Goal: Task Accomplishment & Management: Use online tool/utility

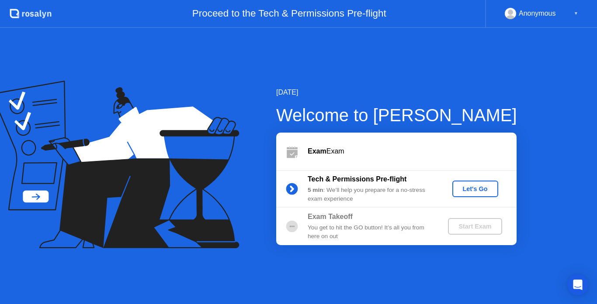
click at [472, 186] on div "Let's Go" at bounding box center [475, 189] width 39 height 7
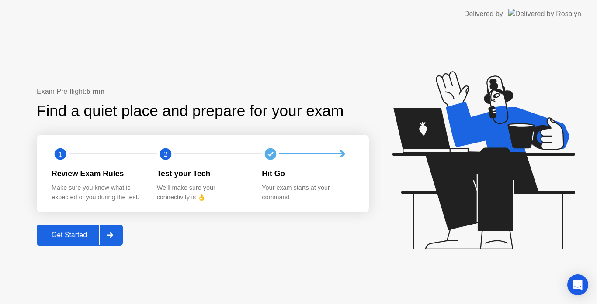
click at [71, 238] on div "Get Started" at bounding box center [69, 235] width 60 height 8
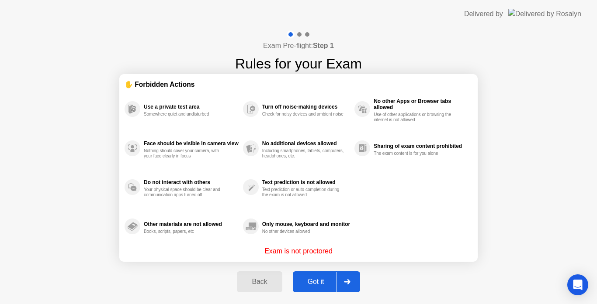
click at [311, 284] on div "Got it" at bounding box center [315, 282] width 41 height 8
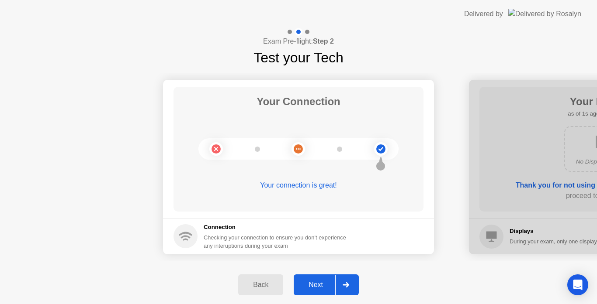
click at [318, 285] on div "Next" at bounding box center [315, 285] width 39 height 8
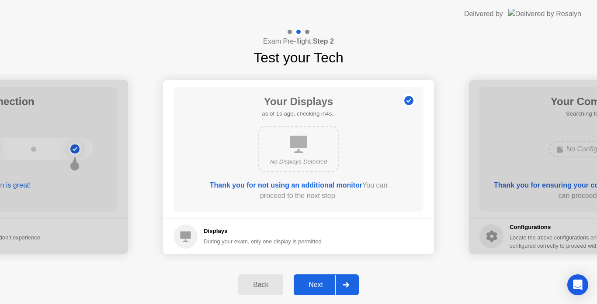
click at [318, 285] on div "Next" at bounding box center [315, 285] width 39 height 8
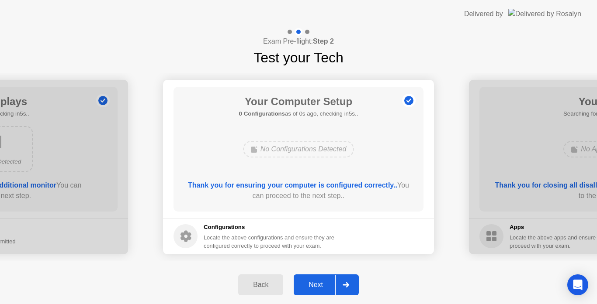
click at [312, 286] on div "Next" at bounding box center [315, 285] width 39 height 8
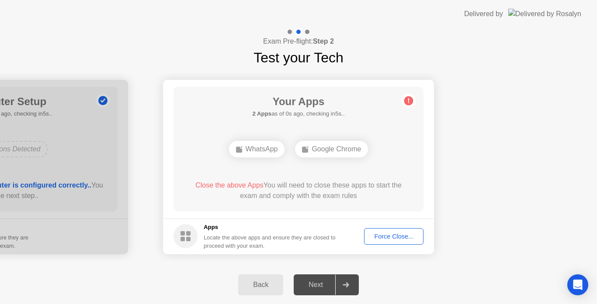
click at [376, 236] on div "Force Close..." at bounding box center [393, 236] width 53 height 7
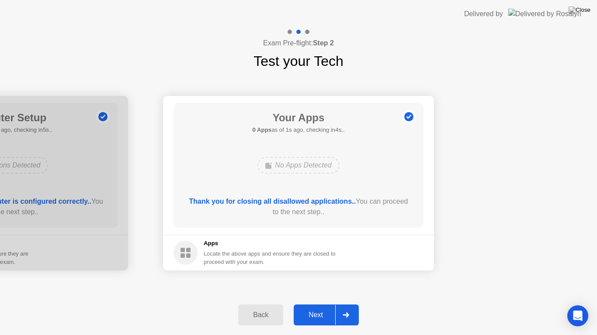
click at [313, 304] on button "Next" at bounding box center [326, 315] width 65 height 21
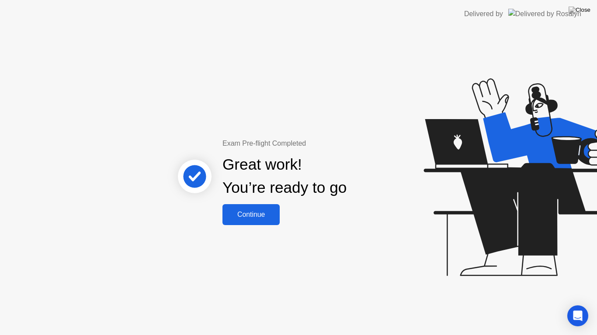
click at [267, 224] on button "Continue" at bounding box center [250, 214] width 57 height 21
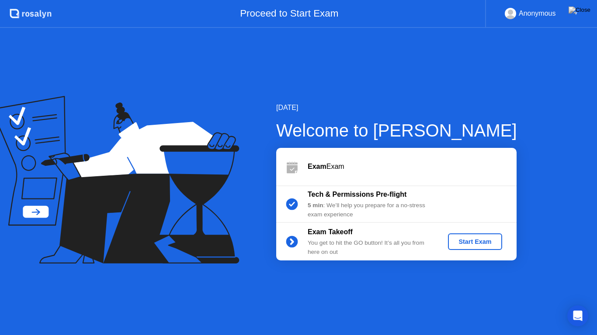
click at [468, 240] on div "Start Exam" at bounding box center [474, 241] width 47 height 7
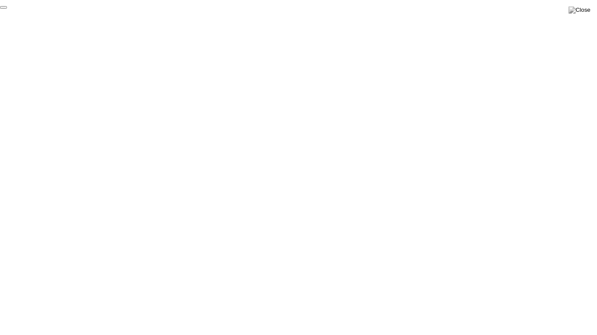
click at [7, 9] on button "End Proctoring Session" at bounding box center [3, 7] width 7 height 3
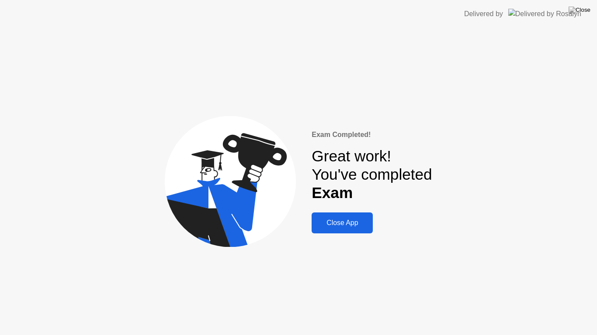
click at [364, 237] on div "Exam Completed! Great work! You've completed Exam Close App" at bounding box center [298, 181] width 597 height 307
click at [359, 227] on div "Close App" at bounding box center [342, 223] width 56 height 8
